Goal: Task Accomplishment & Management: Manage account settings

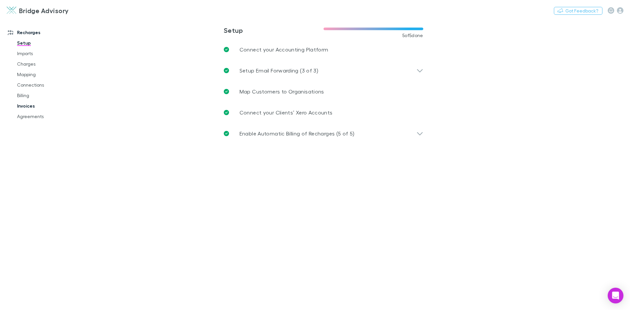
click at [29, 107] on link "Invoices" at bounding box center [49, 106] width 78 height 10
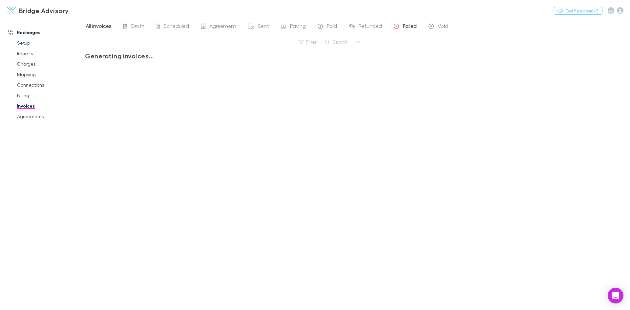
click at [405, 27] on span "Failed" at bounding box center [410, 27] width 14 height 9
click at [335, 25] on span "Paid" at bounding box center [332, 27] width 10 height 9
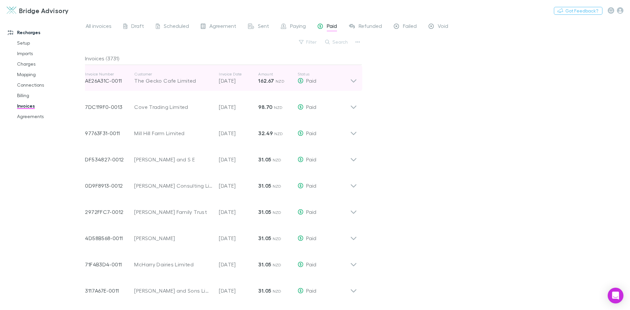
click at [353, 82] on icon at bounding box center [354, 80] width 6 height 3
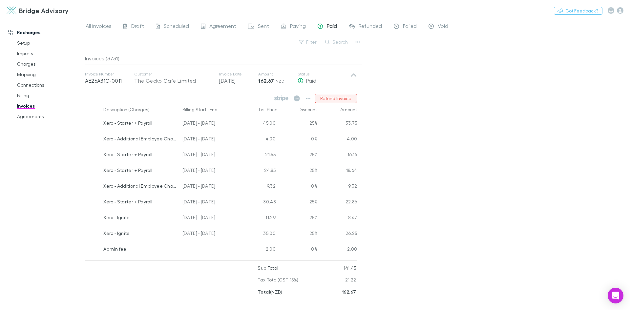
click at [341, 98] on button "Refund Invoice" at bounding box center [336, 98] width 42 height 9
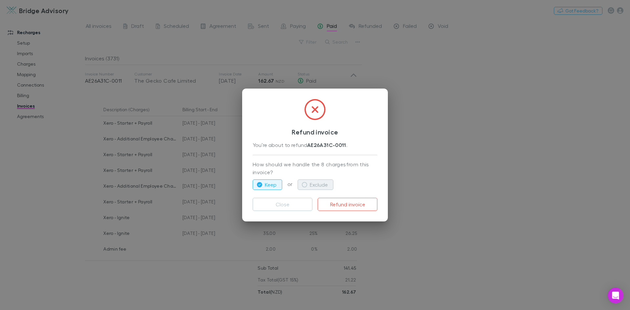
click at [306, 185] on icon "button" at bounding box center [304, 184] width 5 height 5
click at [360, 205] on button "Refund invoice" at bounding box center [348, 204] width 60 height 13
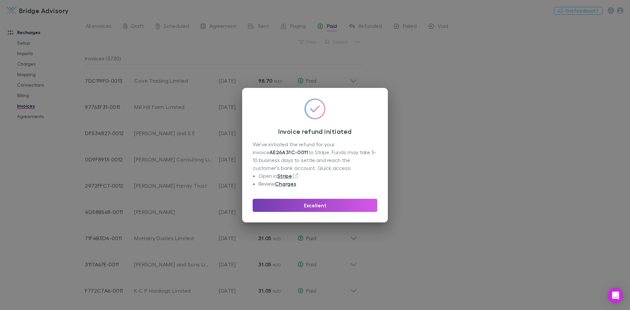
click at [342, 202] on button "Excellent" at bounding box center [315, 205] width 125 height 13
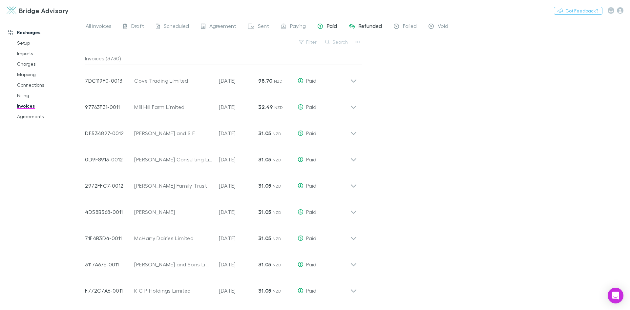
click at [370, 23] on span "Refunded" at bounding box center [370, 27] width 23 height 9
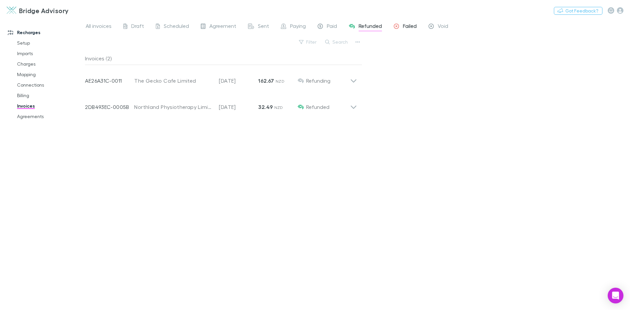
click at [408, 27] on span "Failed" at bounding box center [410, 27] width 14 height 9
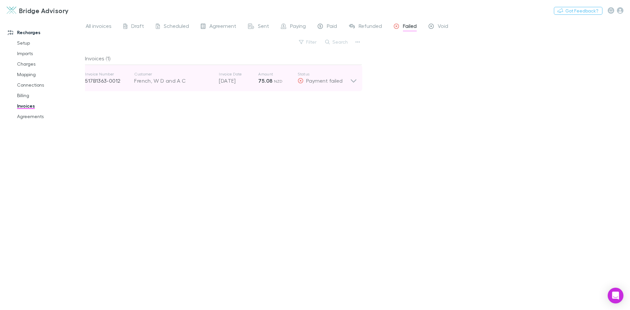
click at [355, 83] on icon at bounding box center [353, 78] width 7 height 13
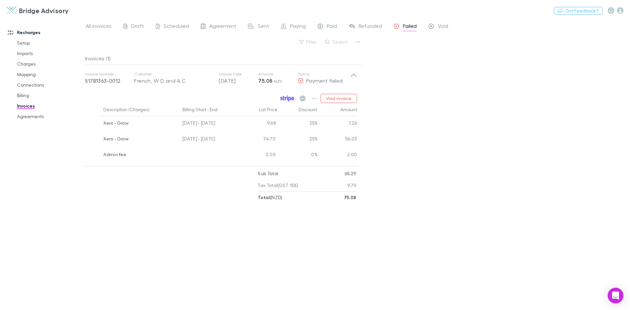
click at [291, 96] on icon at bounding box center [287, 98] width 14 height 6
